Goal: Task Accomplishment & Management: Use online tool/utility

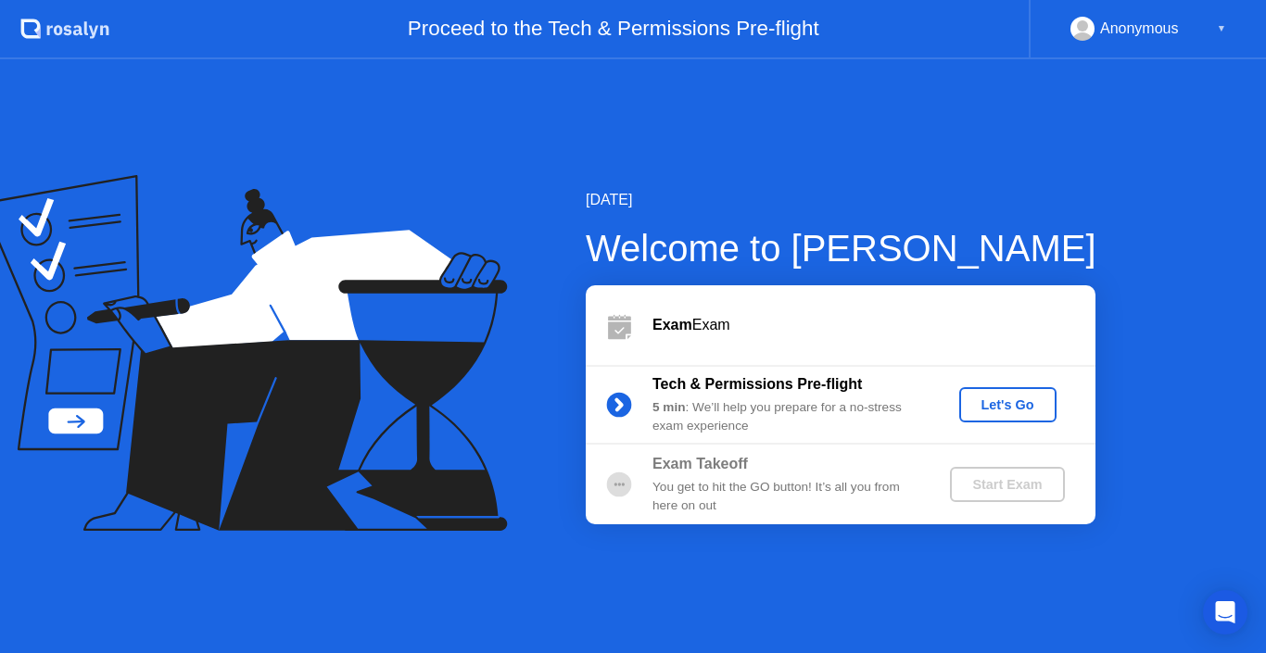
click at [1006, 398] on div "Let's Go" at bounding box center [1007, 404] width 82 height 15
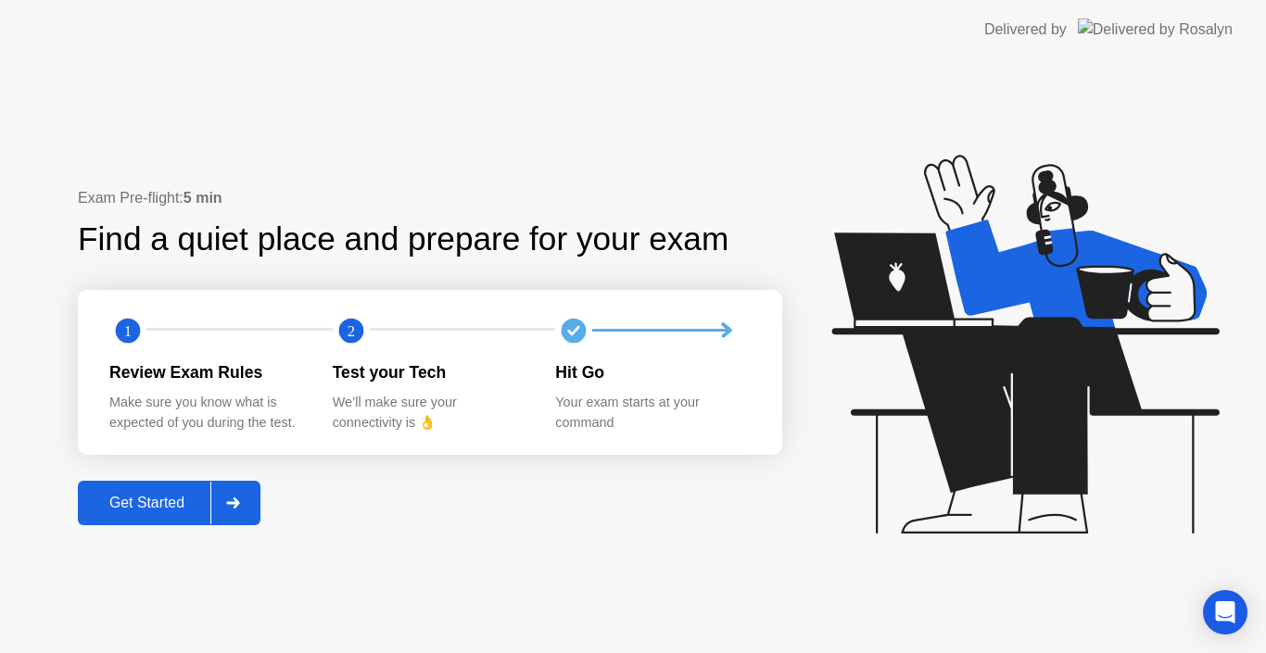
click at [154, 509] on div "Get Started" at bounding box center [146, 503] width 127 height 17
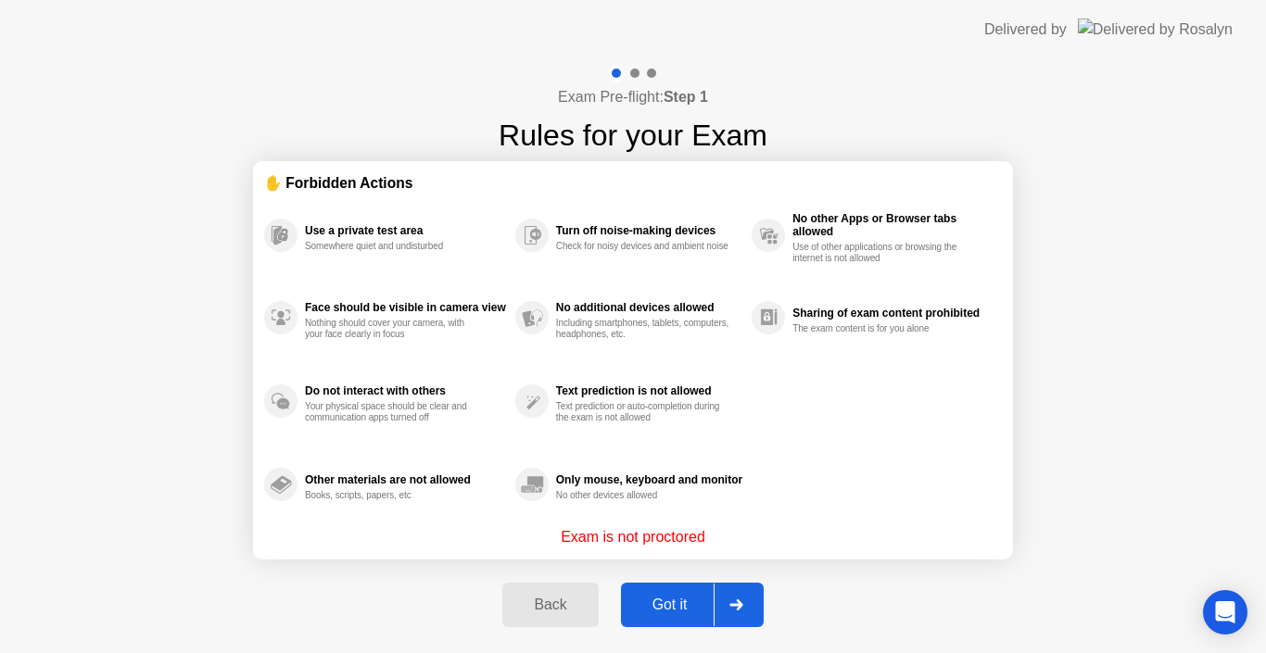
click at [685, 604] on div "Got it" at bounding box center [669, 605] width 87 height 17
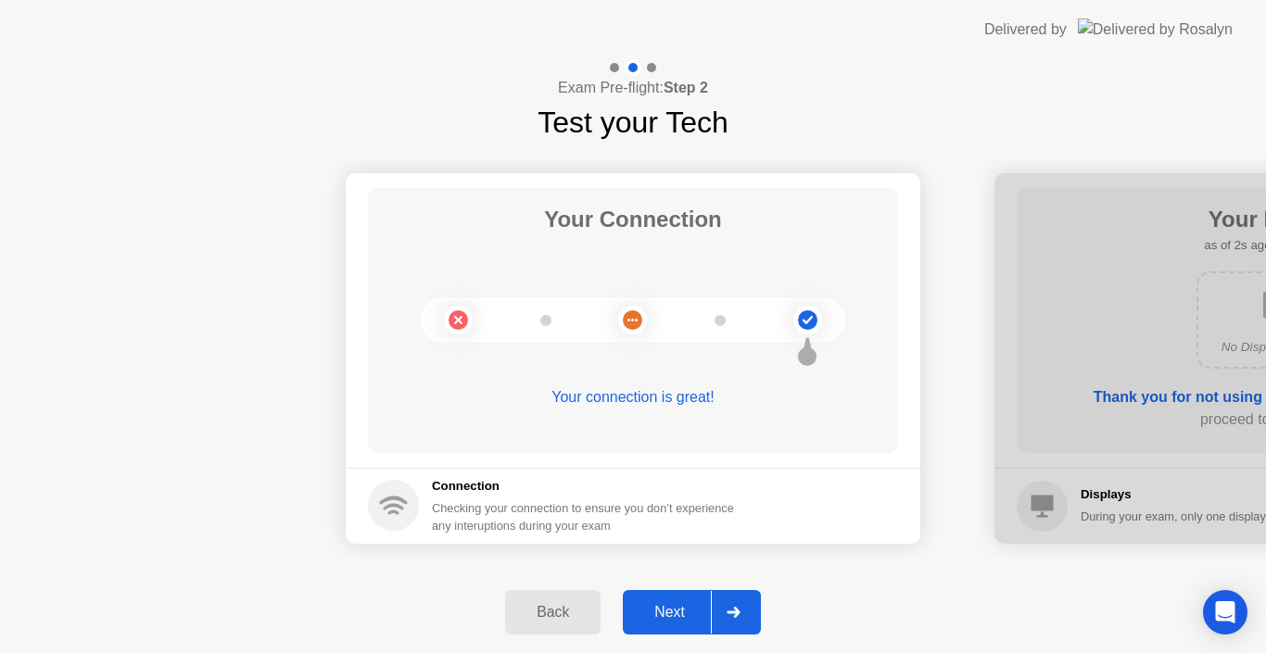
click at [715, 632] on div at bounding box center [733, 612] width 44 height 43
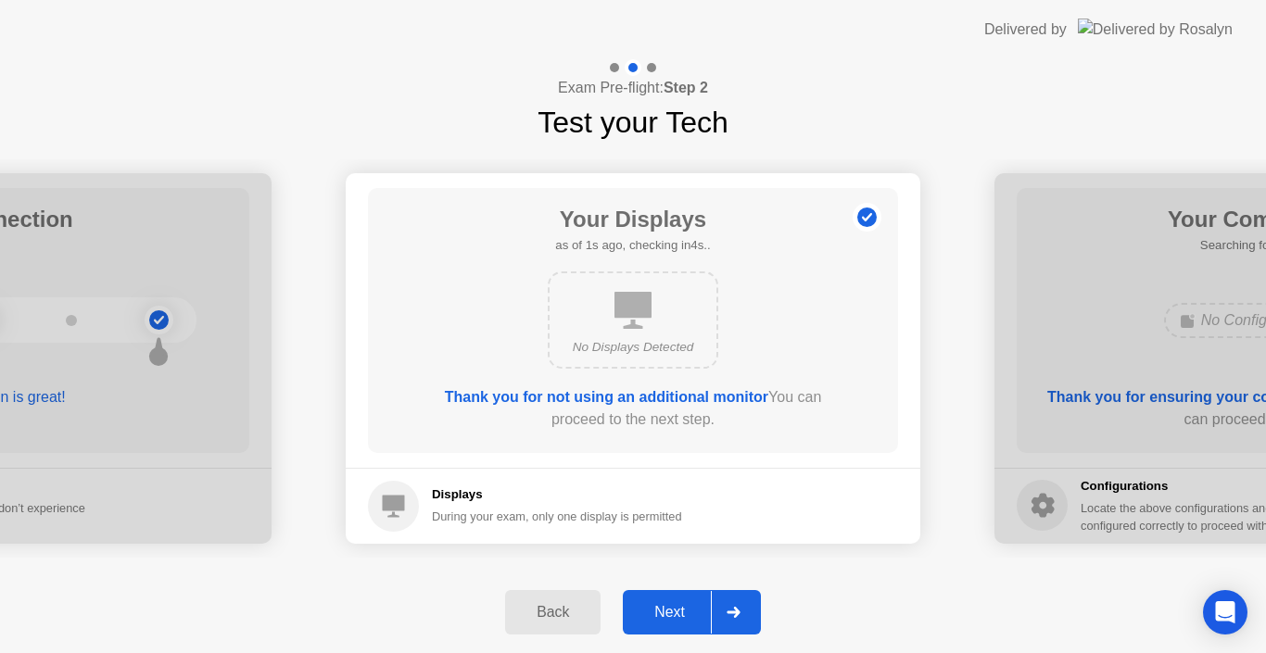
click at [711, 621] on div "Next" at bounding box center [669, 612] width 82 height 17
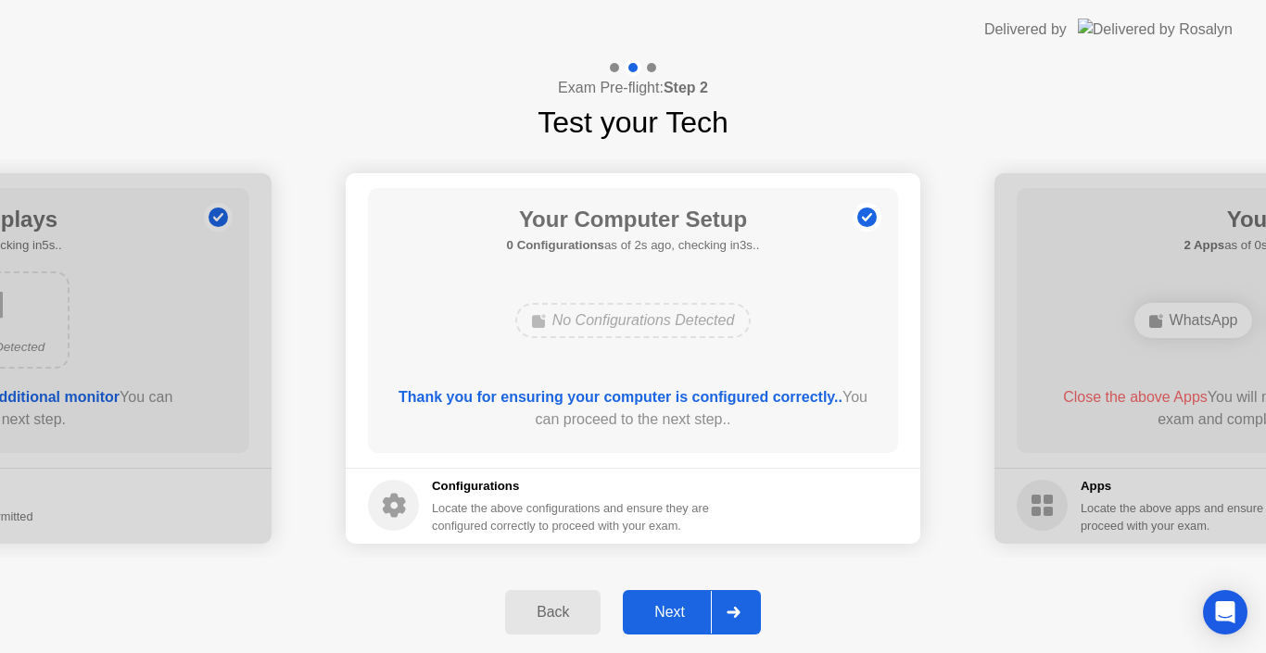
click at [696, 617] on div "Next" at bounding box center [669, 612] width 82 height 17
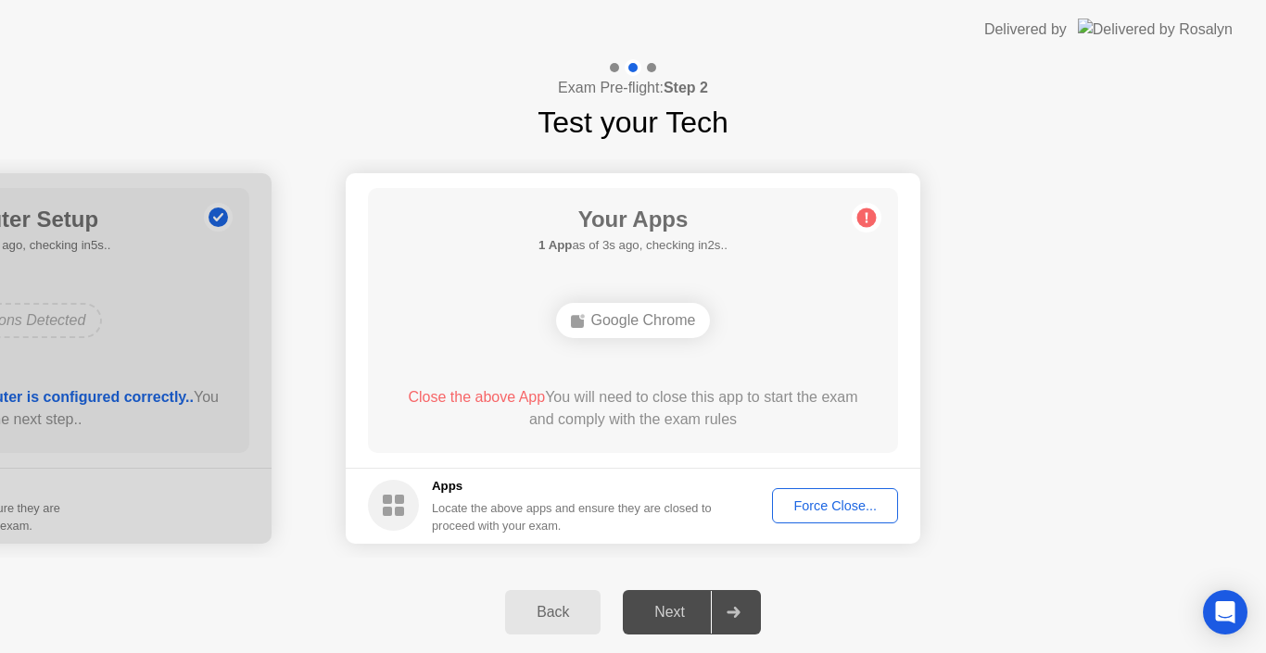
click at [820, 498] on div "Force Close..." at bounding box center [834, 505] width 113 height 15
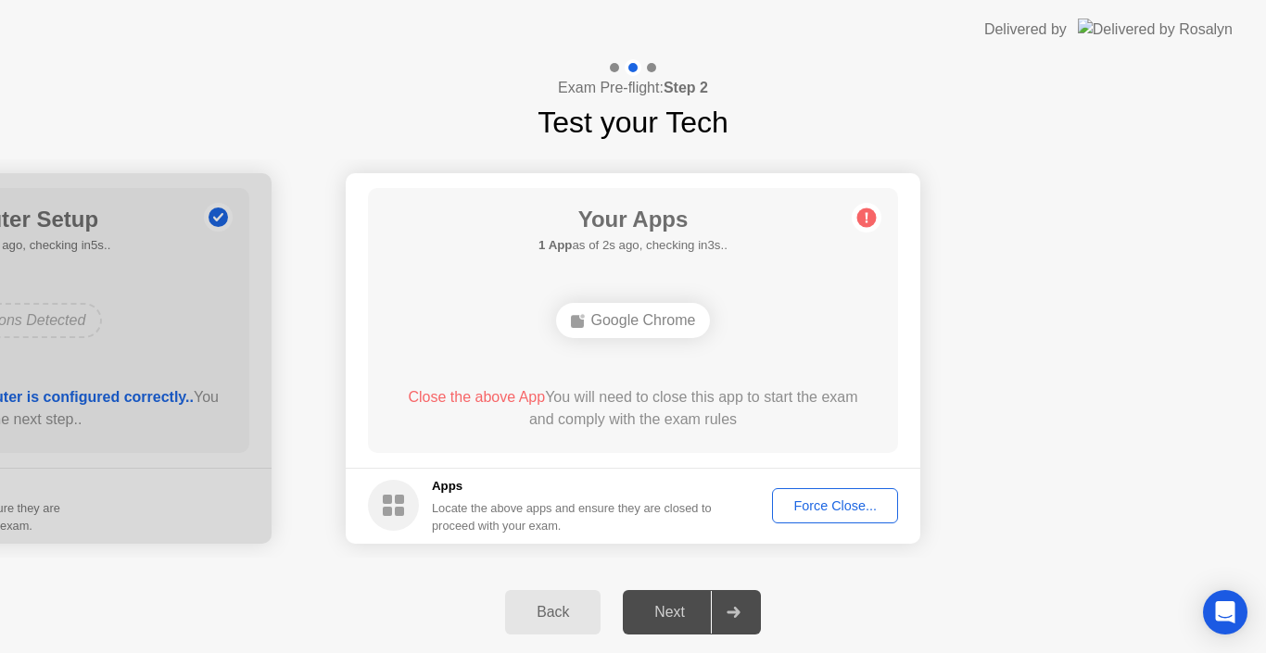
click at [565, 612] on div "Back" at bounding box center [552, 612] width 84 height 17
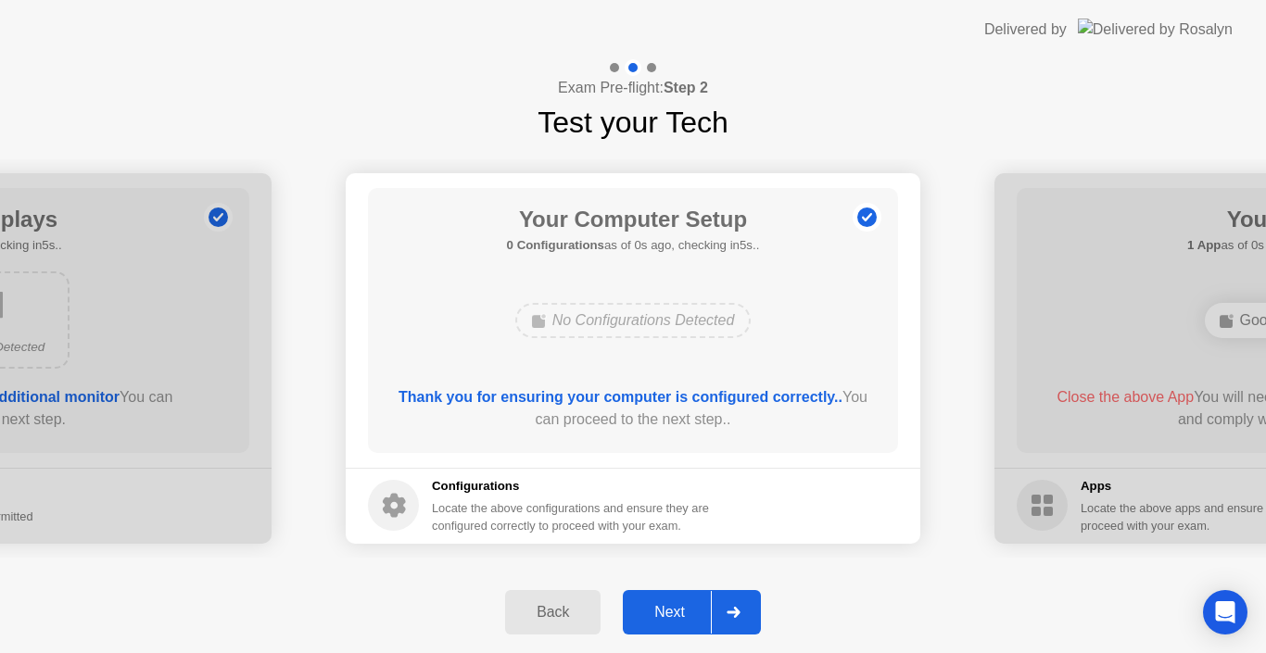
click at [737, 609] on icon at bounding box center [732, 612] width 13 height 11
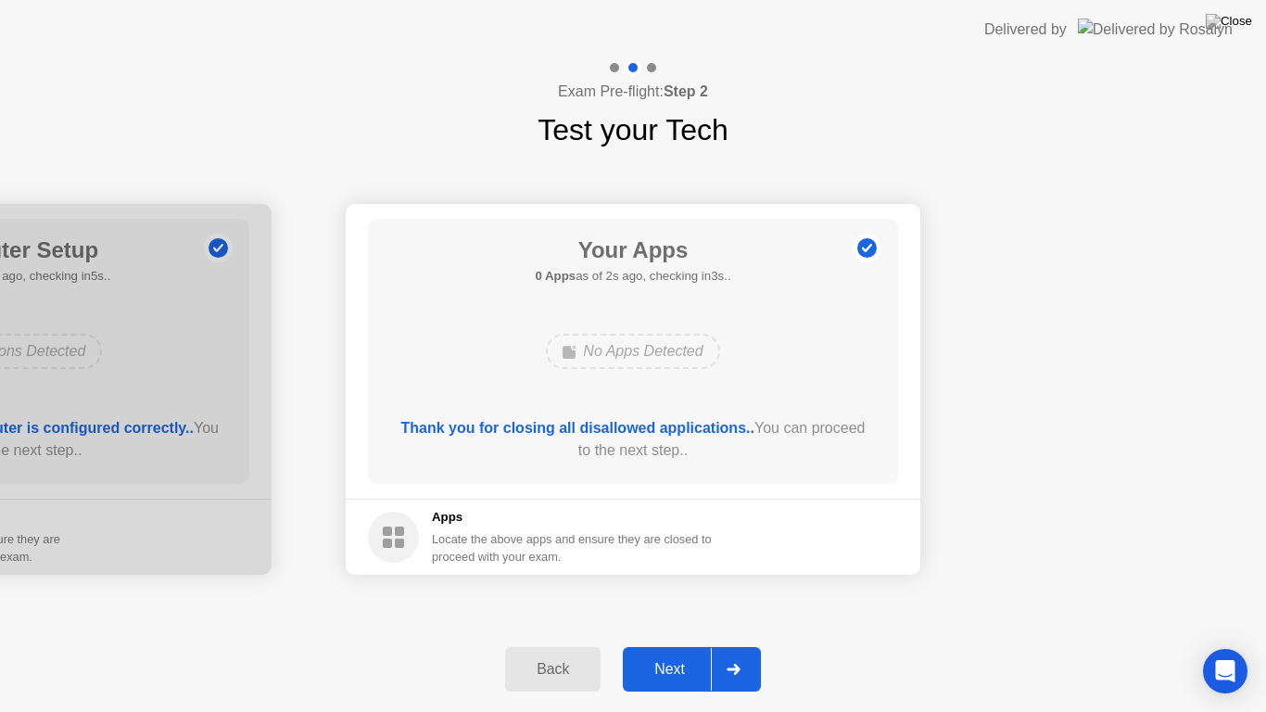
click at [699, 652] on div "Next" at bounding box center [669, 669] width 82 height 17
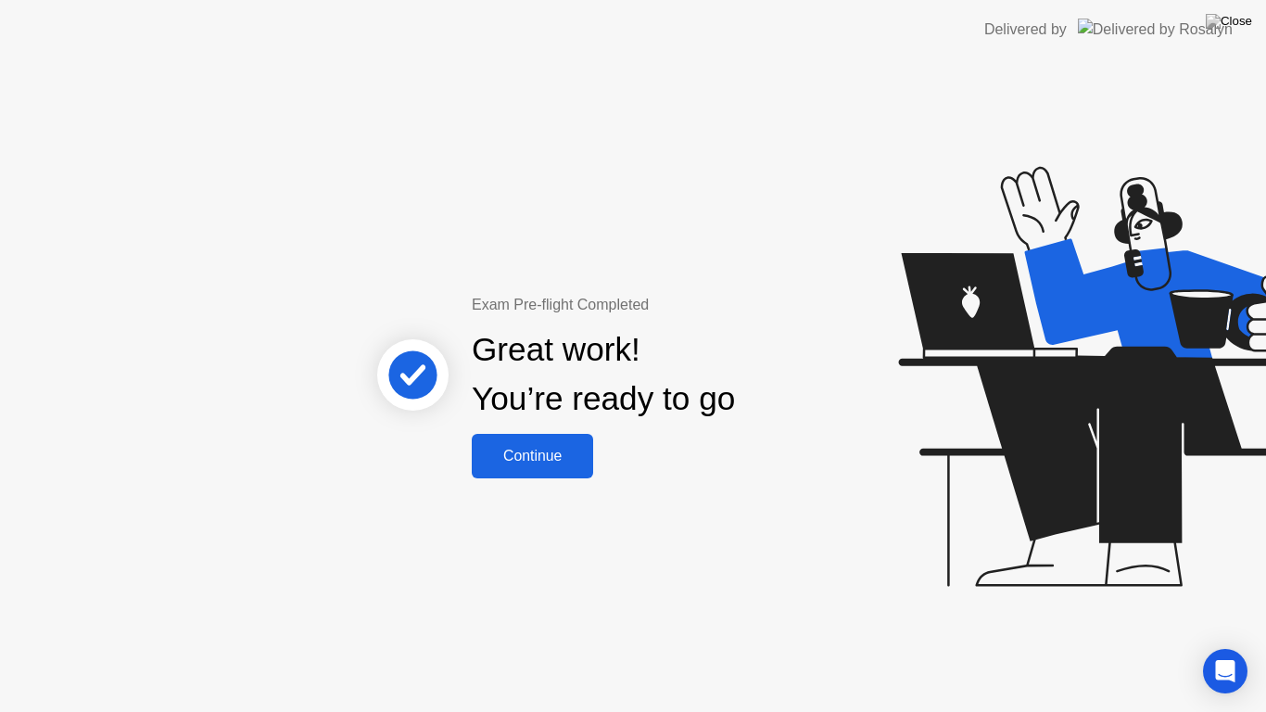
click at [541, 469] on button "Continue" at bounding box center [532, 456] width 121 height 44
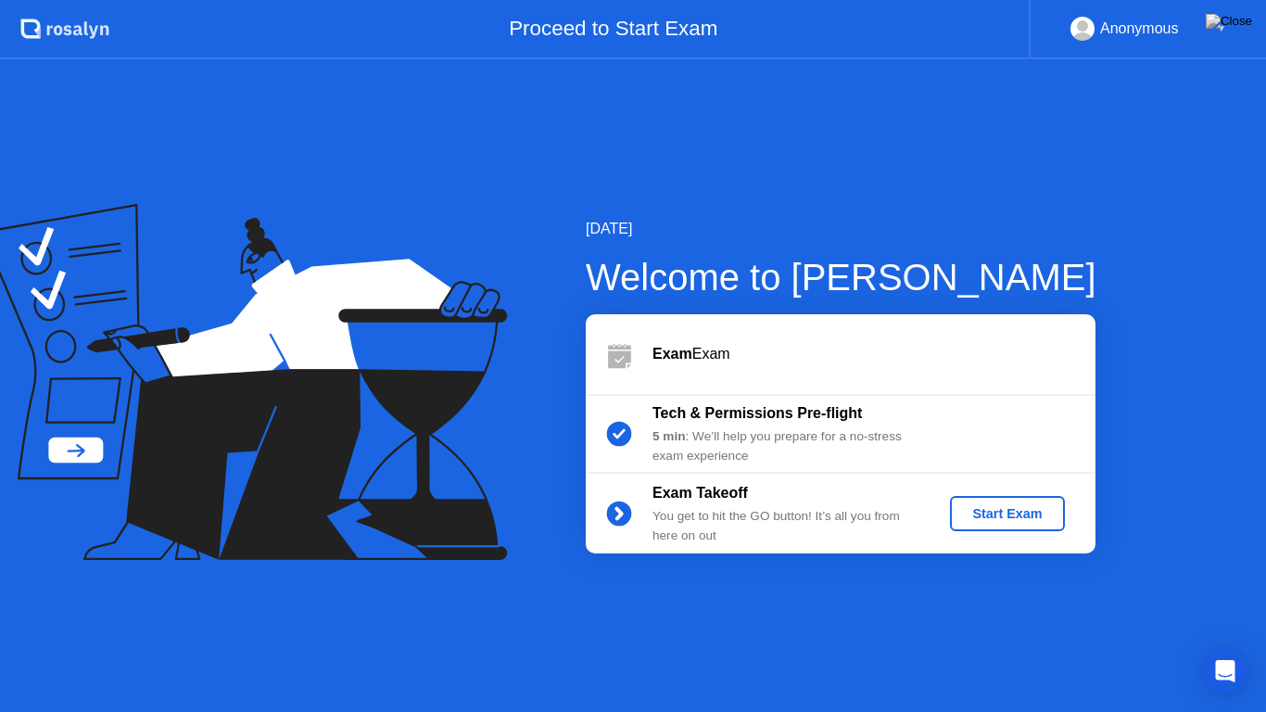
click at [1003, 527] on button "Start Exam" at bounding box center [1007, 513] width 114 height 35
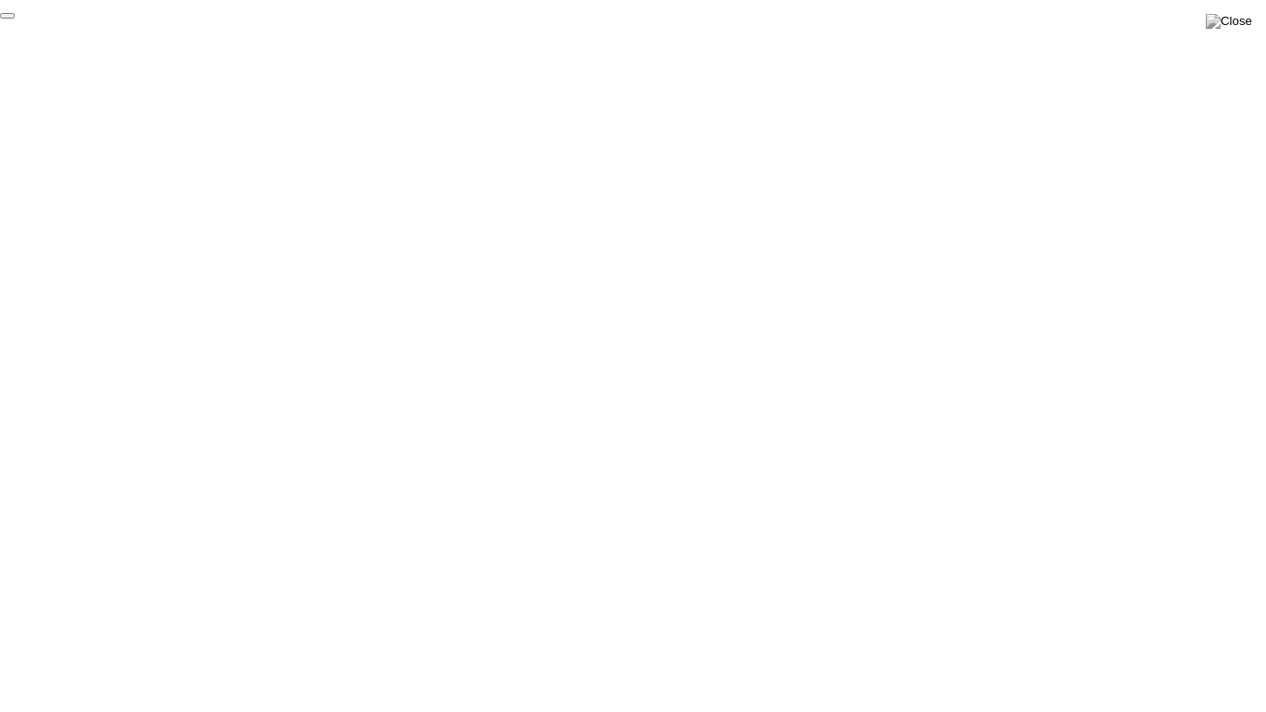
click div "End Proctoring Session"
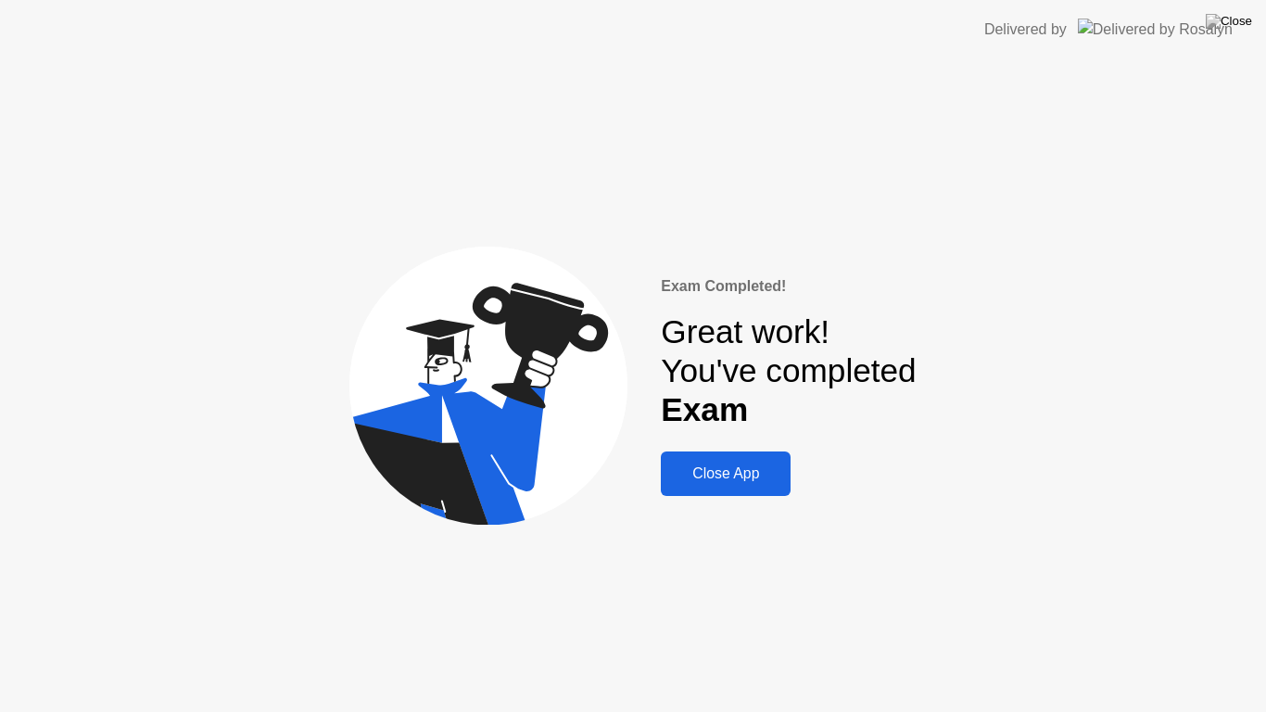
click at [769, 482] on div "Close App" at bounding box center [725, 473] width 119 height 17
